Goal: Go to known website: Access a specific website the user already knows

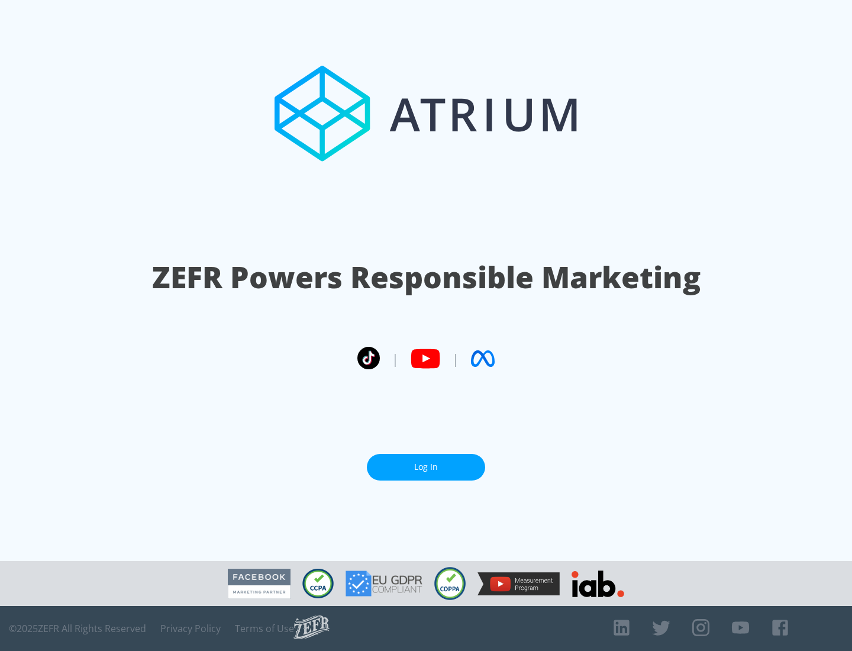
click at [426, 467] on link "Log In" at bounding box center [426, 467] width 118 height 27
